Goal: Task Accomplishment & Management: Manage account settings

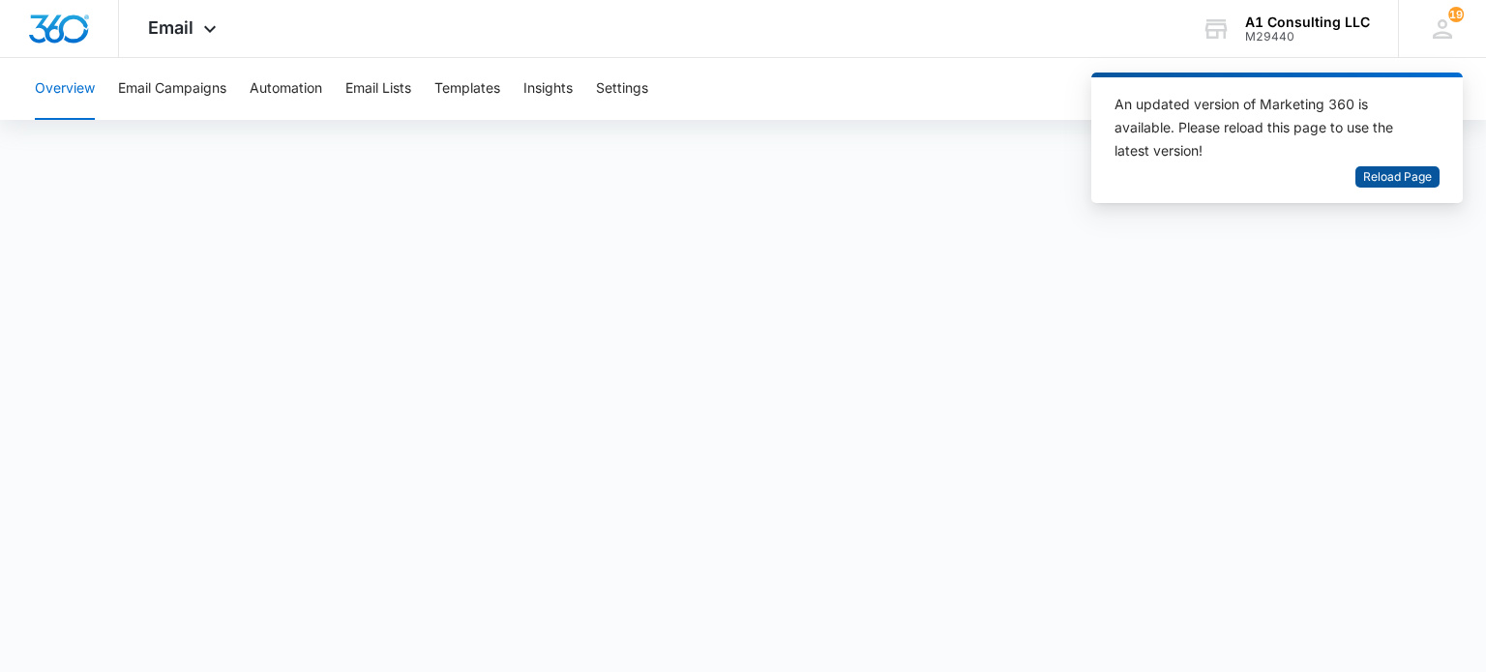
click at [1387, 181] on span "Reload Page" at bounding box center [1397, 177] width 69 height 18
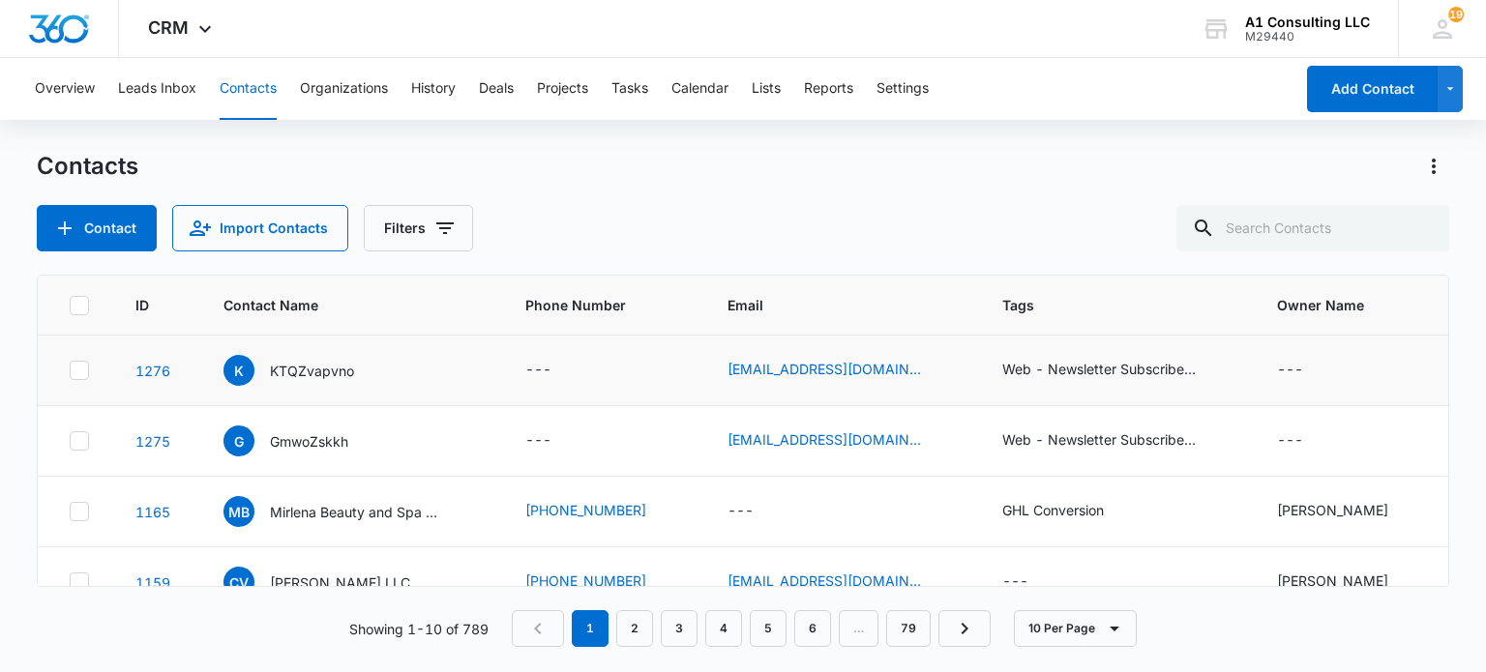
click at [75, 374] on icon at bounding box center [79, 370] width 17 height 17
click at [70, 372] on input "checkbox" at bounding box center [69, 371] width 1 height 1
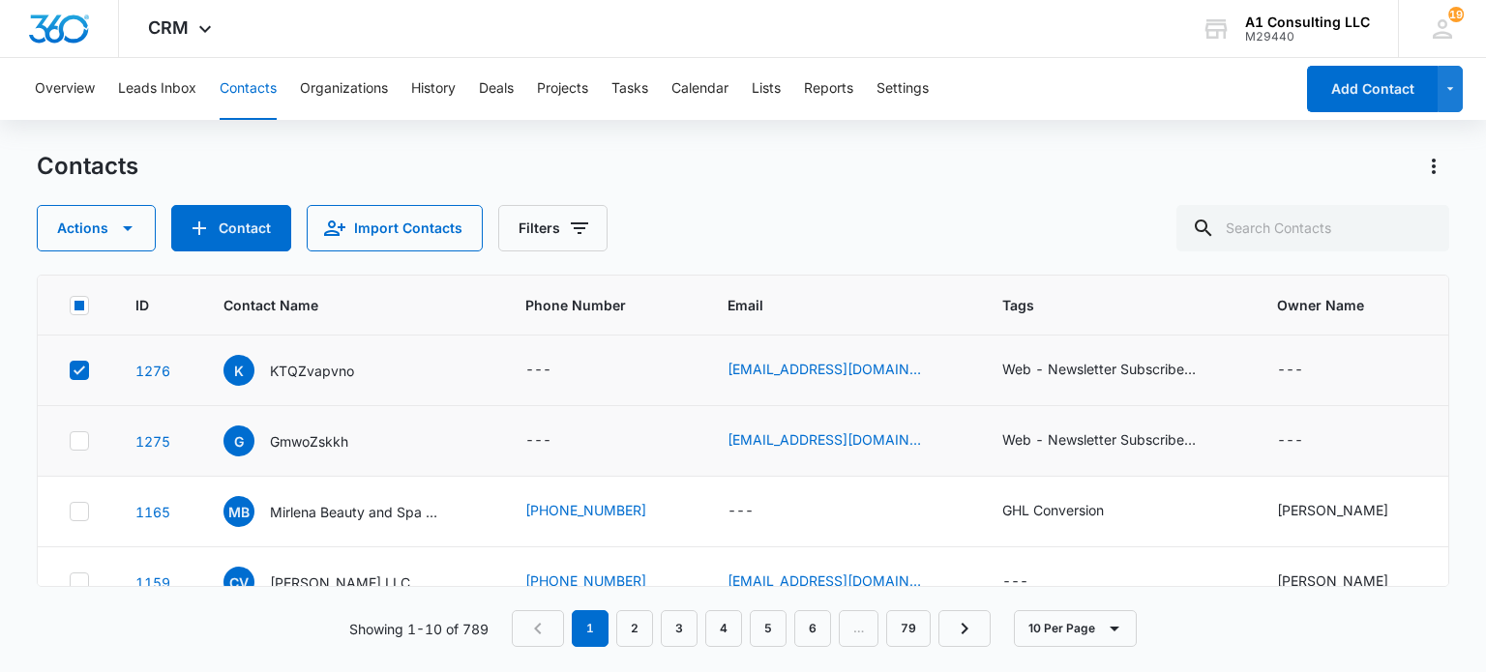
click at [88, 437] on div at bounding box center [79, 441] width 19 height 19
click at [70, 441] on input "checkbox" at bounding box center [69, 441] width 1 height 1
click at [120, 231] on icon "button" at bounding box center [127, 228] width 23 height 23
click at [95, 441] on div "Delete" at bounding box center [104, 436] width 87 height 14
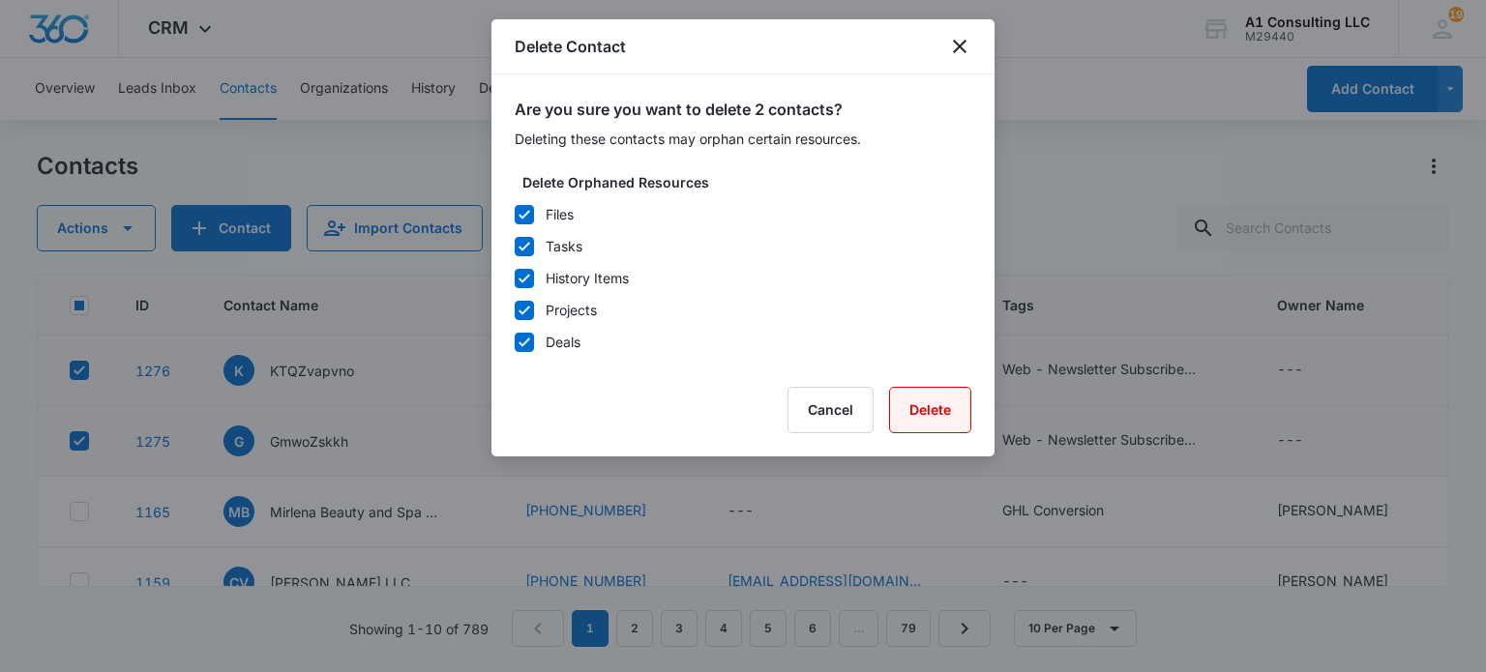
click at [936, 413] on button "Delete" at bounding box center [930, 410] width 82 height 46
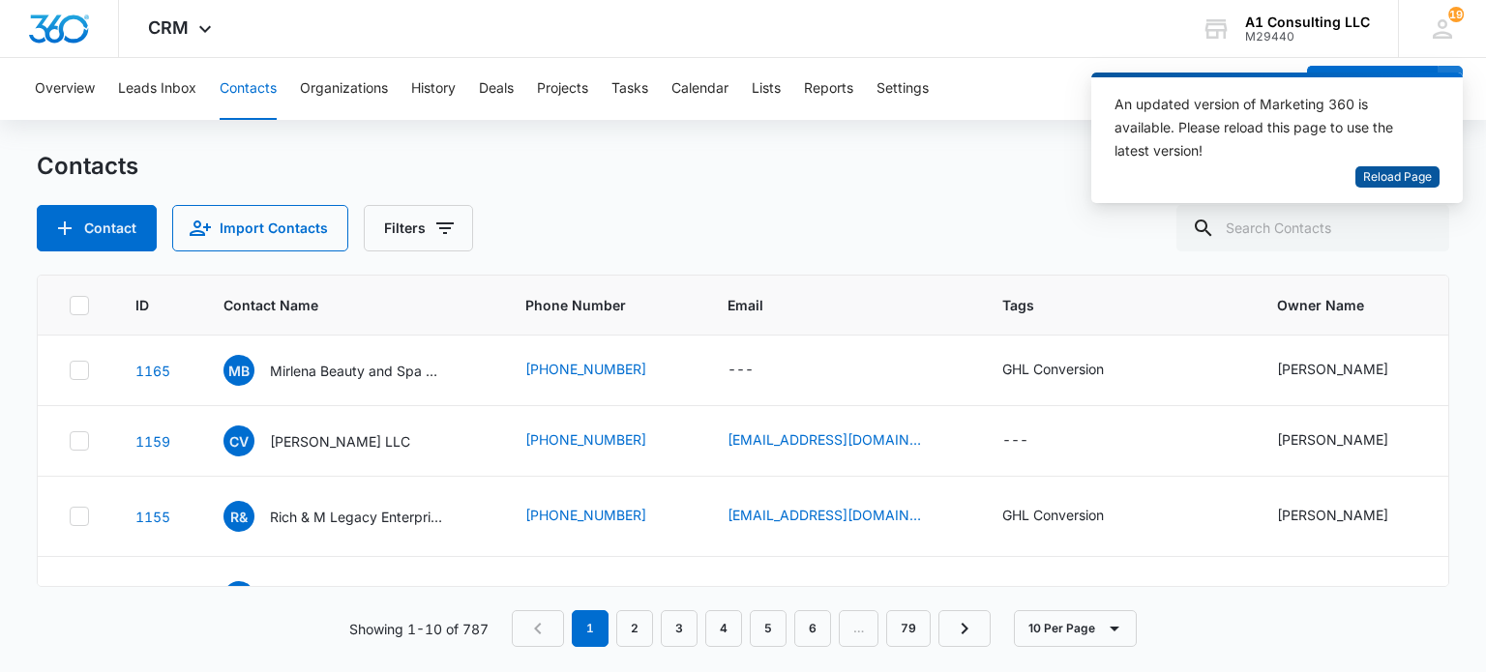
click at [1372, 176] on span "Reload Page" at bounding box center [1397, 177] width 69 height 18
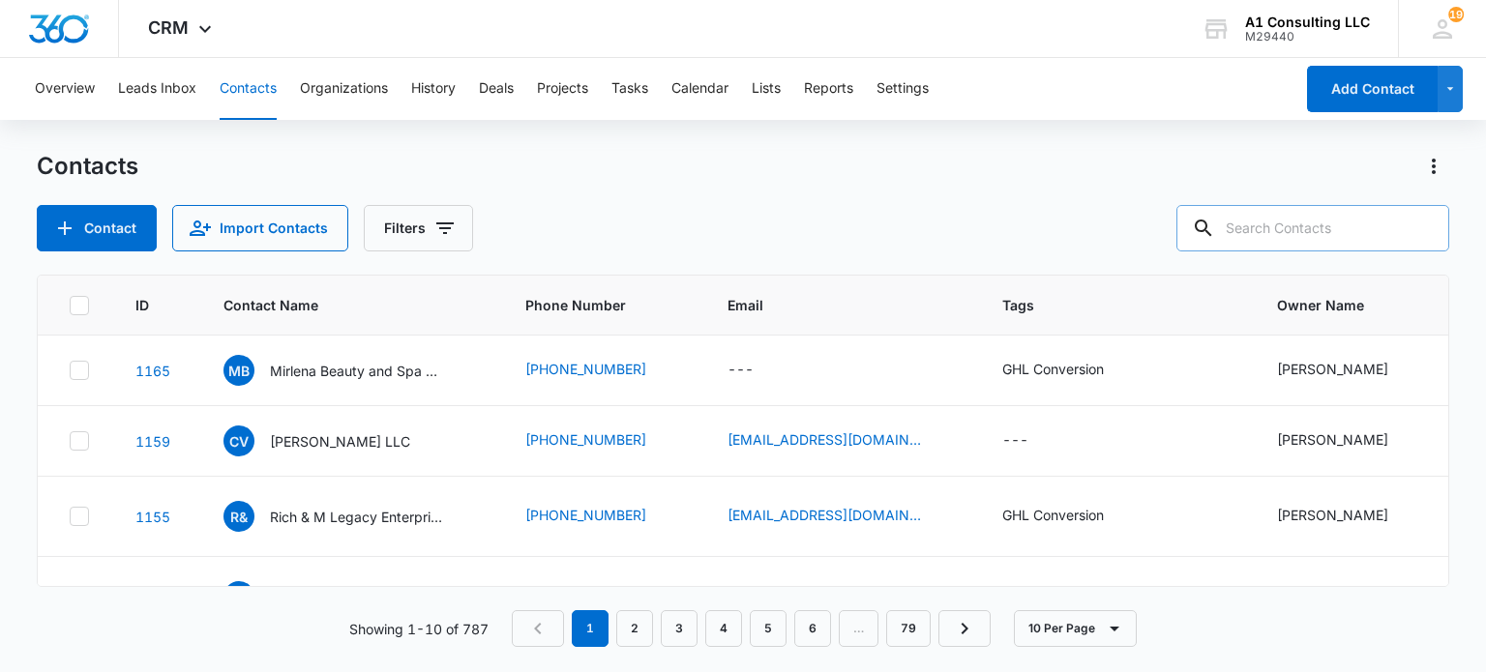
click at [1262, 251] on input "text" at bounding box center [1312, 228] width 273 height 46
type input "sss trucking"
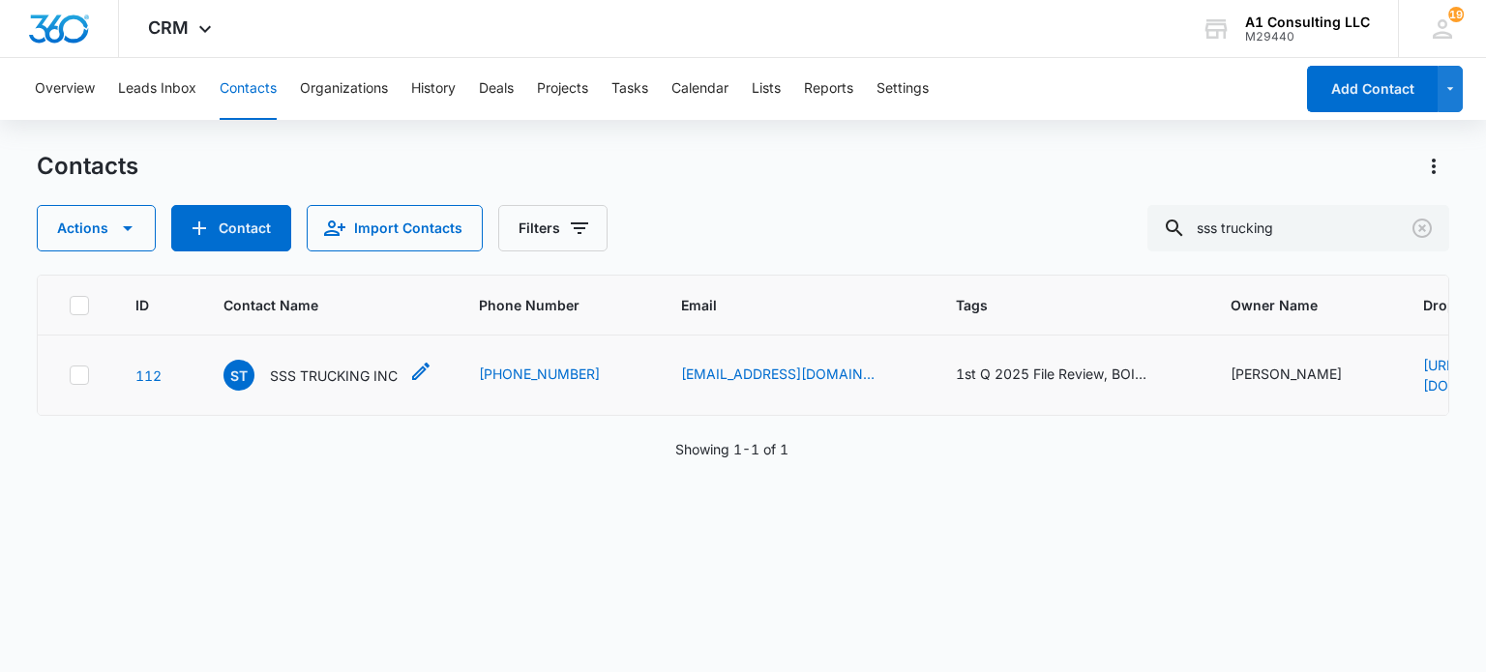
click at [371, 384] on p "SSS TRUCKING INC" at bounding box center [334, 376] width 128 height 20
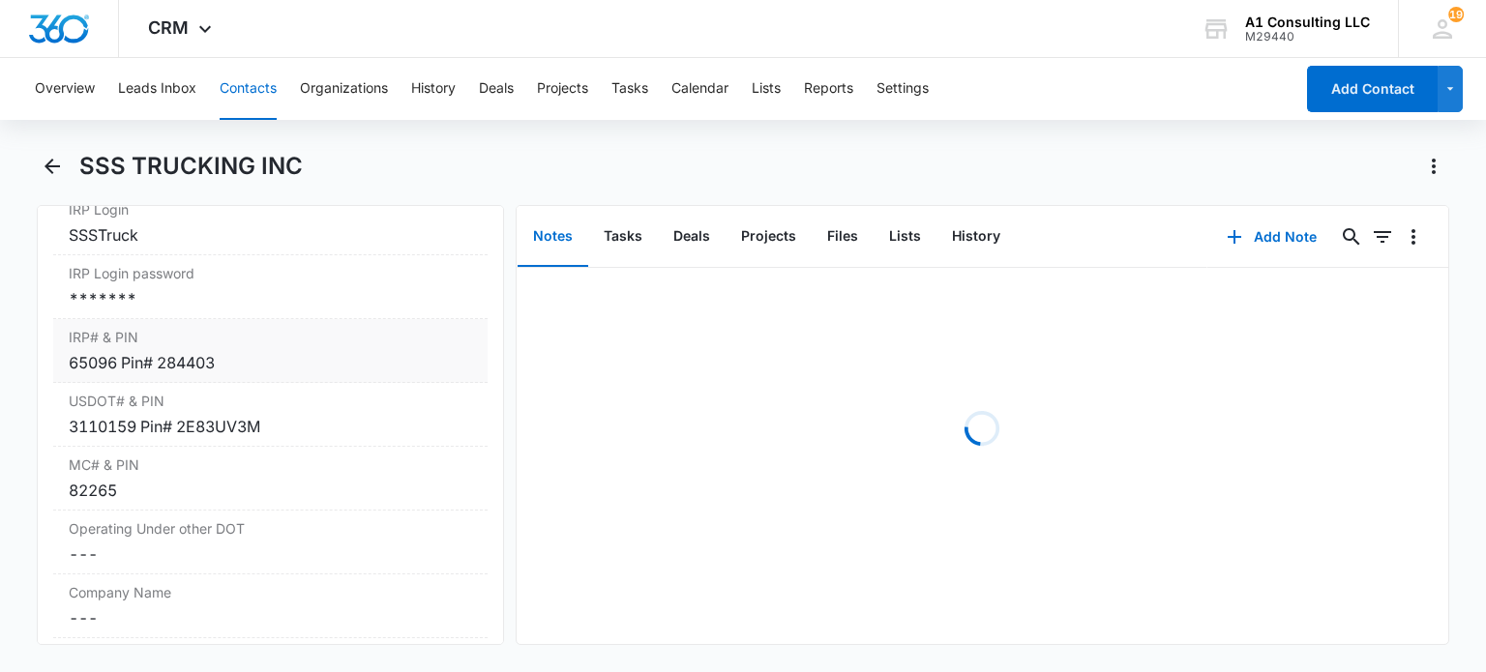
scroll to position [2806, 0]
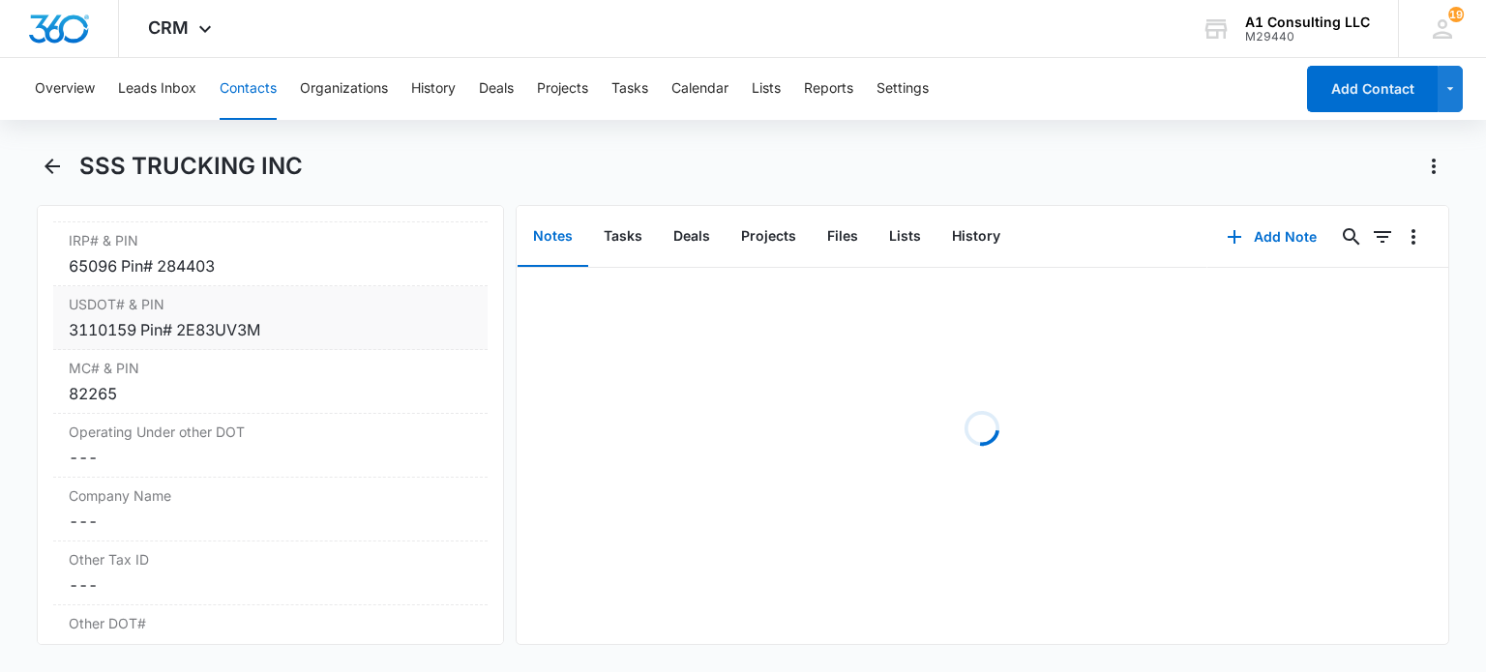
click at [117, 342] on div "3110159 Pin# 2E83UV3M" at bounding box center [270, 329] width 402 height 23
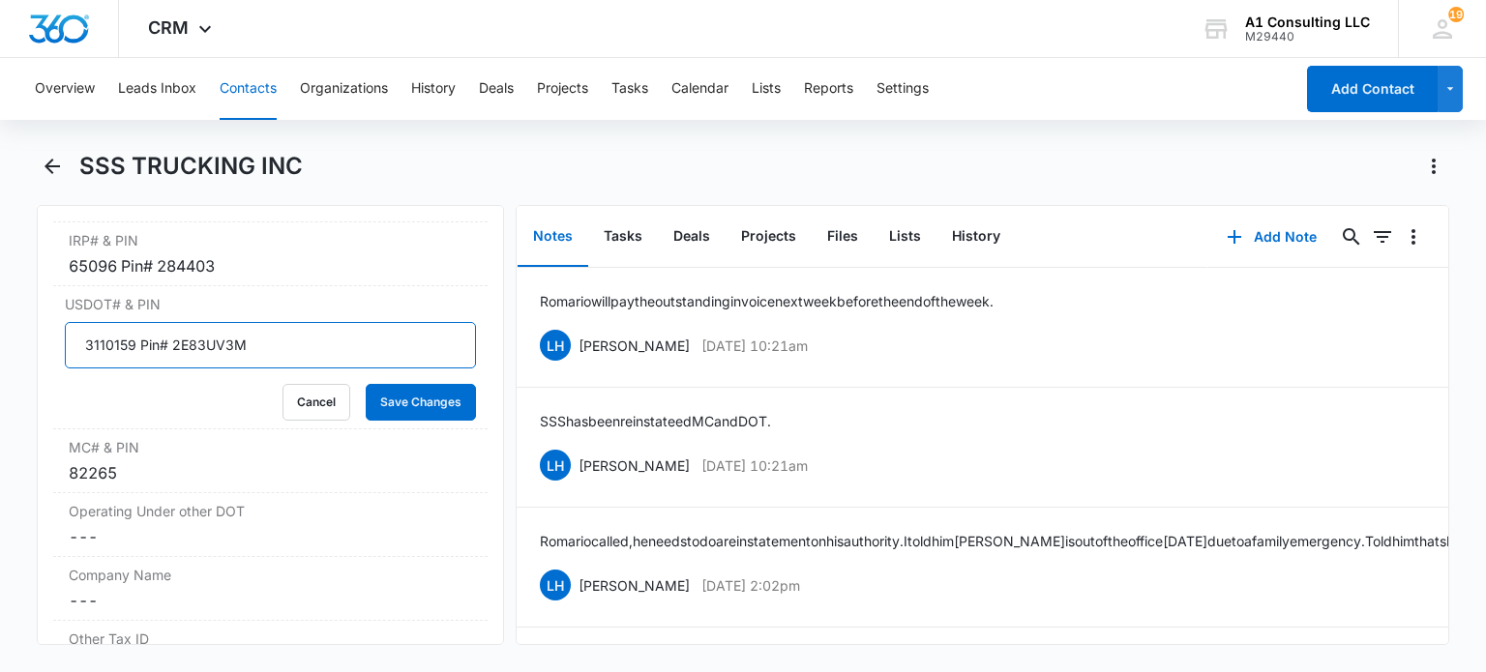
drag, startPoint x: 132, startPoint y: 367, endPoint x: 3, endPoint y: 374, distance: 128.9
click at [3, 374] on main "SSS TRUCKING INC Remove ST SSS TRUCKING INC Contact Info Name Cancel Save Chang…" at bounding box center [743, 410] width 1486 height 518
click at [319, 419] on button "Cancel" at bounding box center [317, 402] width 68 height 37
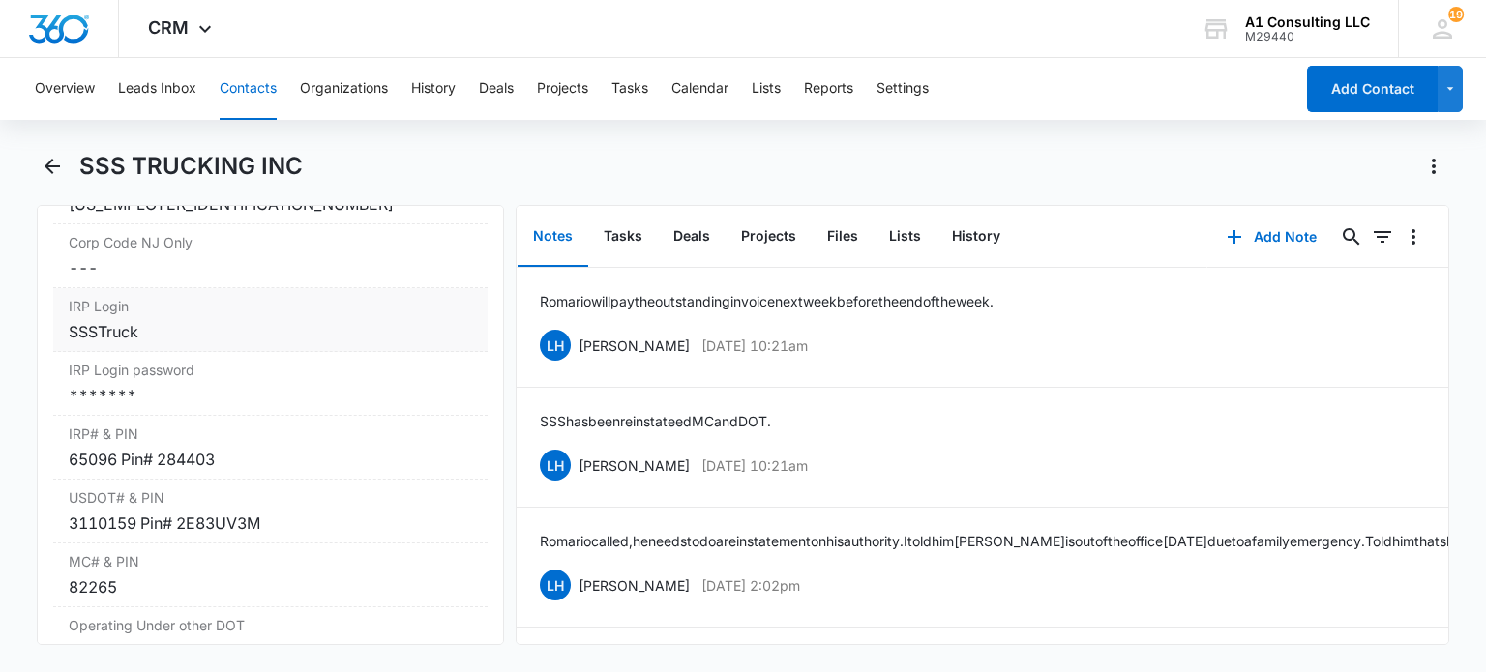
scroll to position [2516, 0]
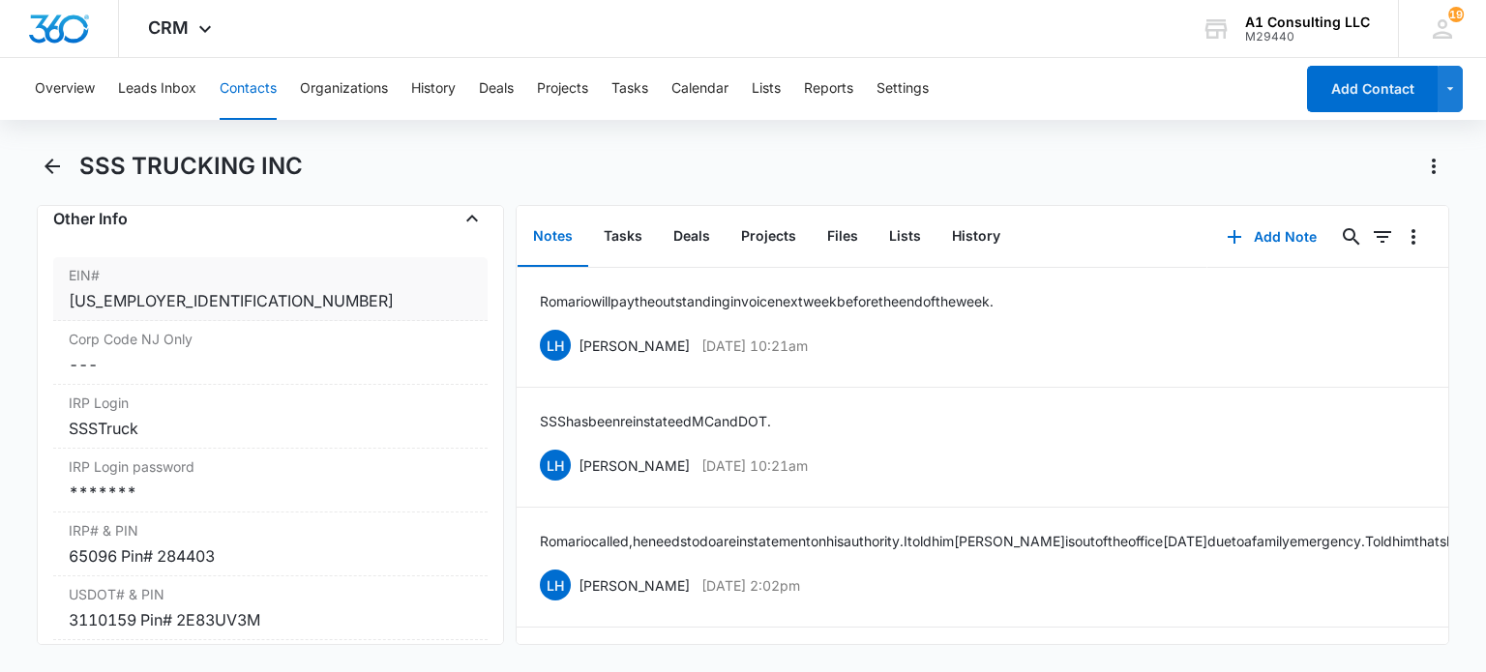
click at [230, 313] on div "[US_EMPLOYER_IDENTIFICATION_NUMBER]" at bounding box center [270, 300] width 402 height 23
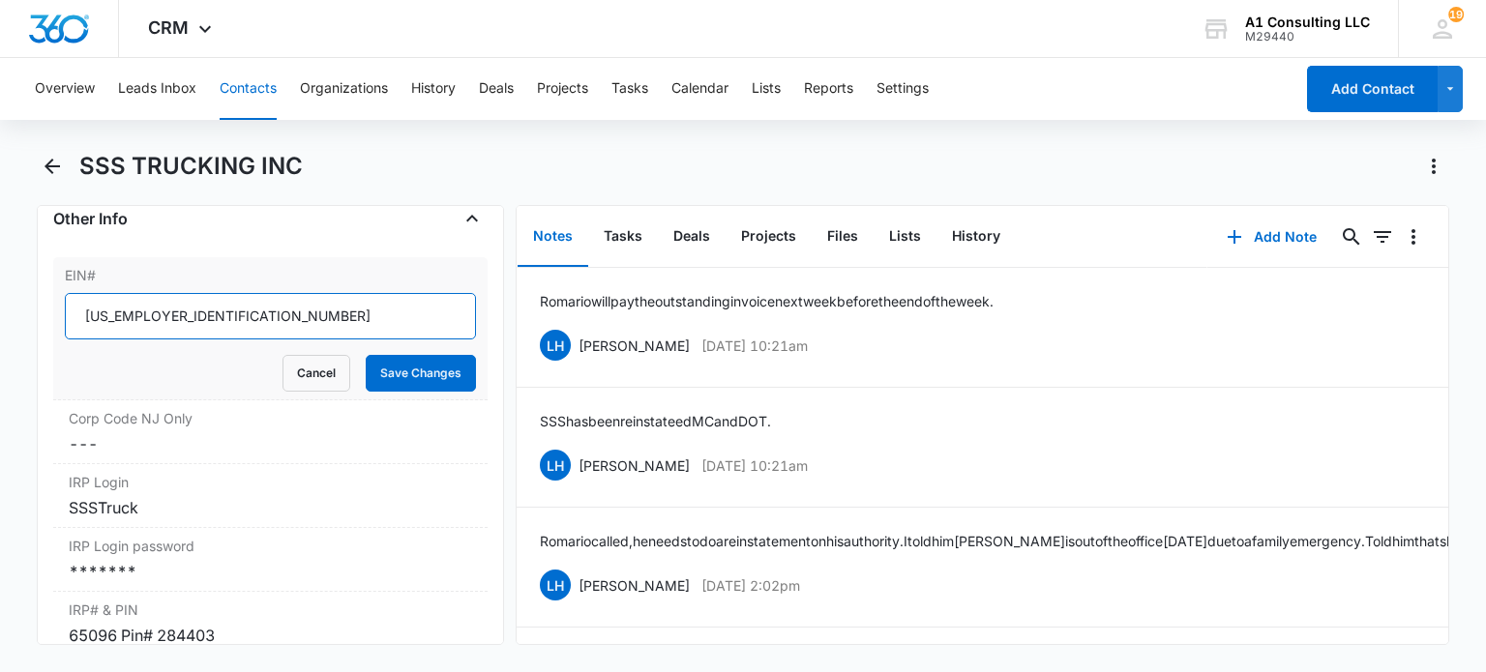
click at [230, 323] on input "[US_EMPLOYER_IDENTIFICATION_NUMBER]" at bounding box center [270, 316] width 410 height 46
click at [299, 392] on button "Cancel" at bounding box center [317, 373] width 68 height 37
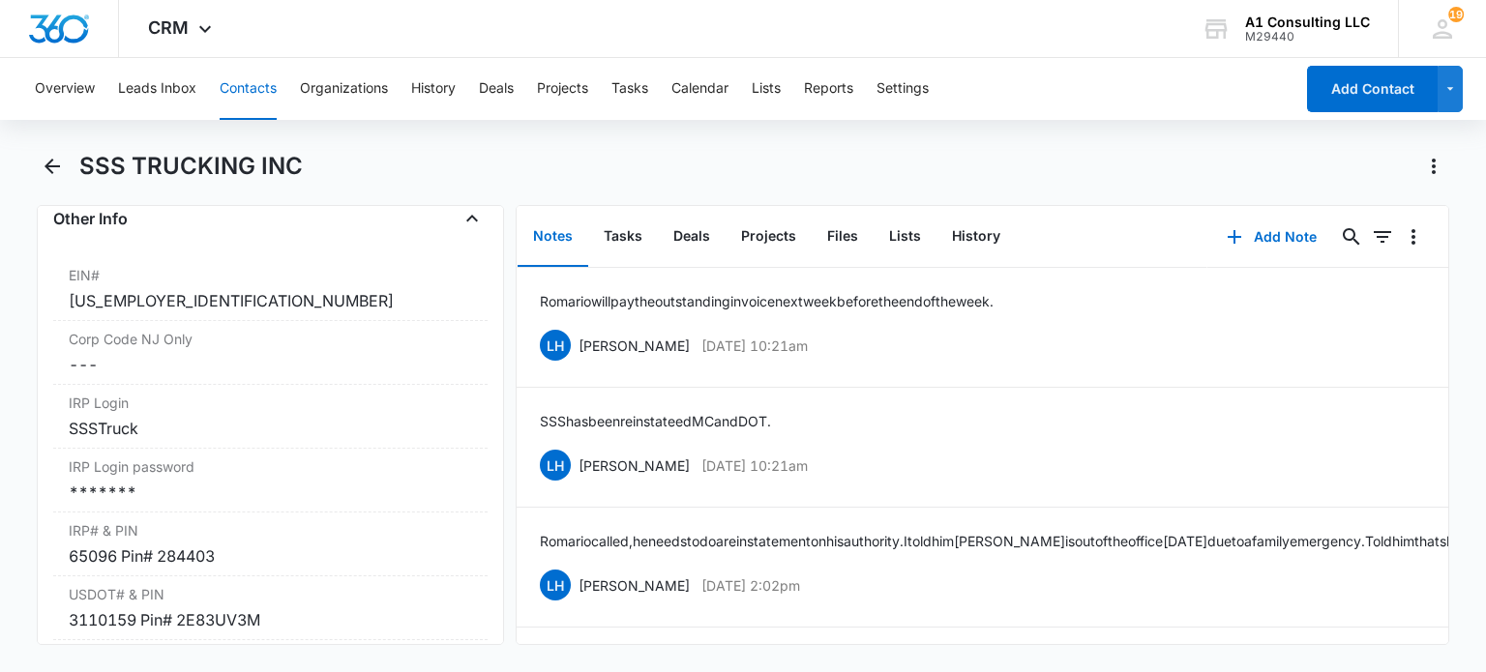
click at [230, 88] on button "Contacts" at bounding box center [248, 89] width 57 height 62
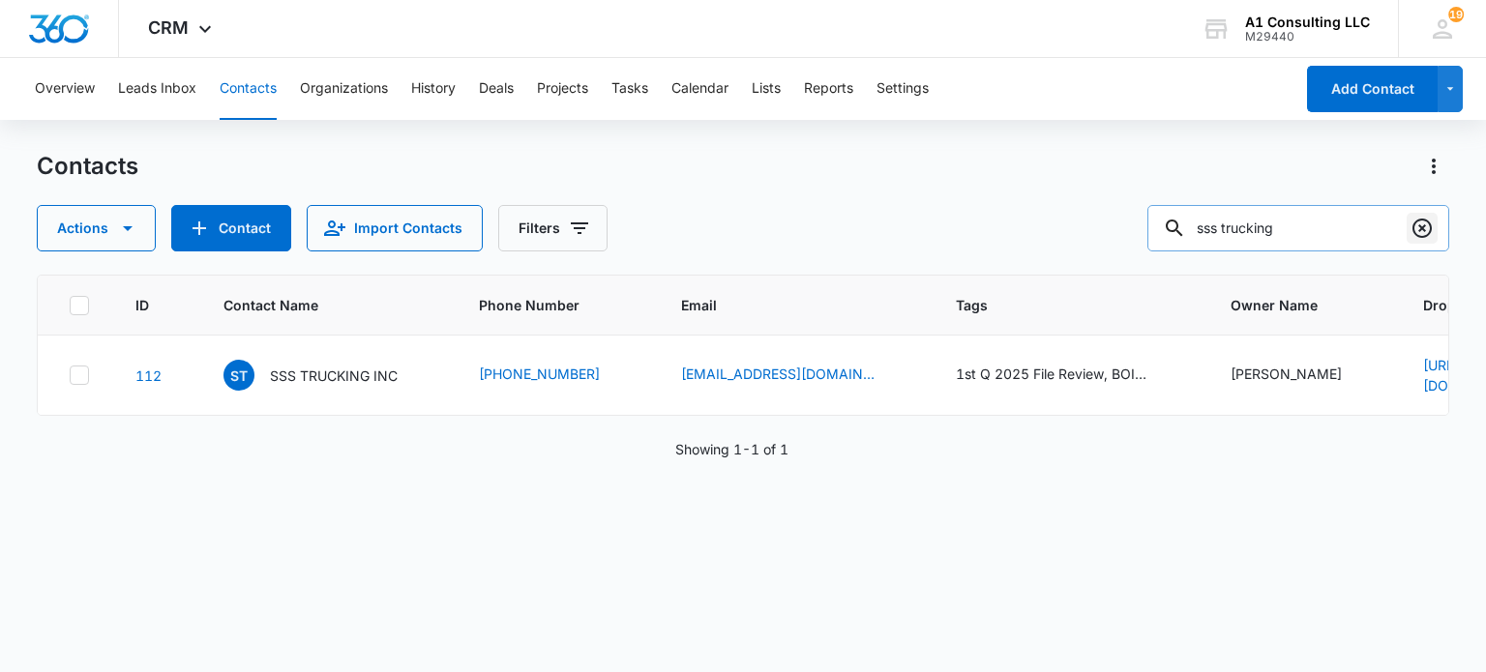
click at [1424, 227] on icon "Clear" at bounding box center [1422, 228] width 23 height 23
